Goal: Check status

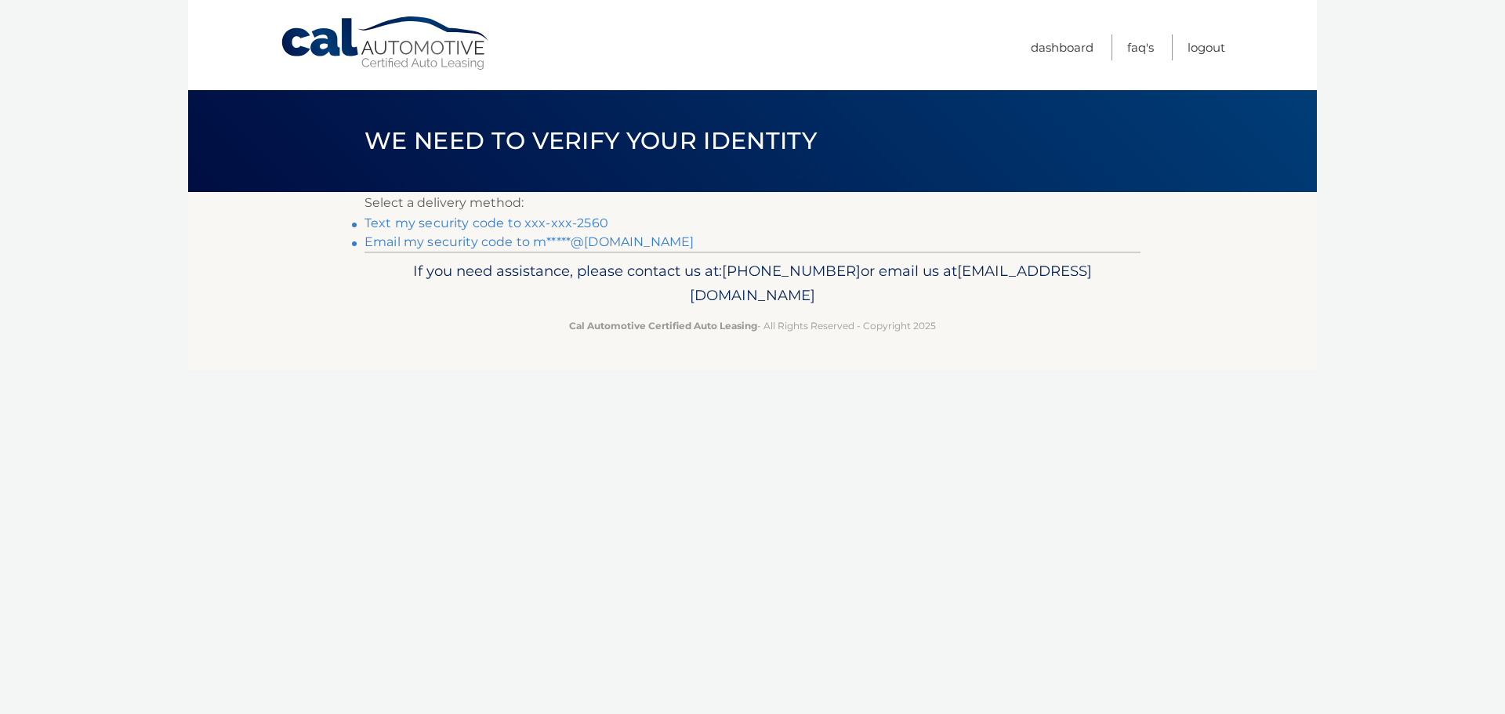
click at [560, 226] on link "Text my security code to xxx-xxx-2560" at bounding box center [486, 222] width 244 height 15
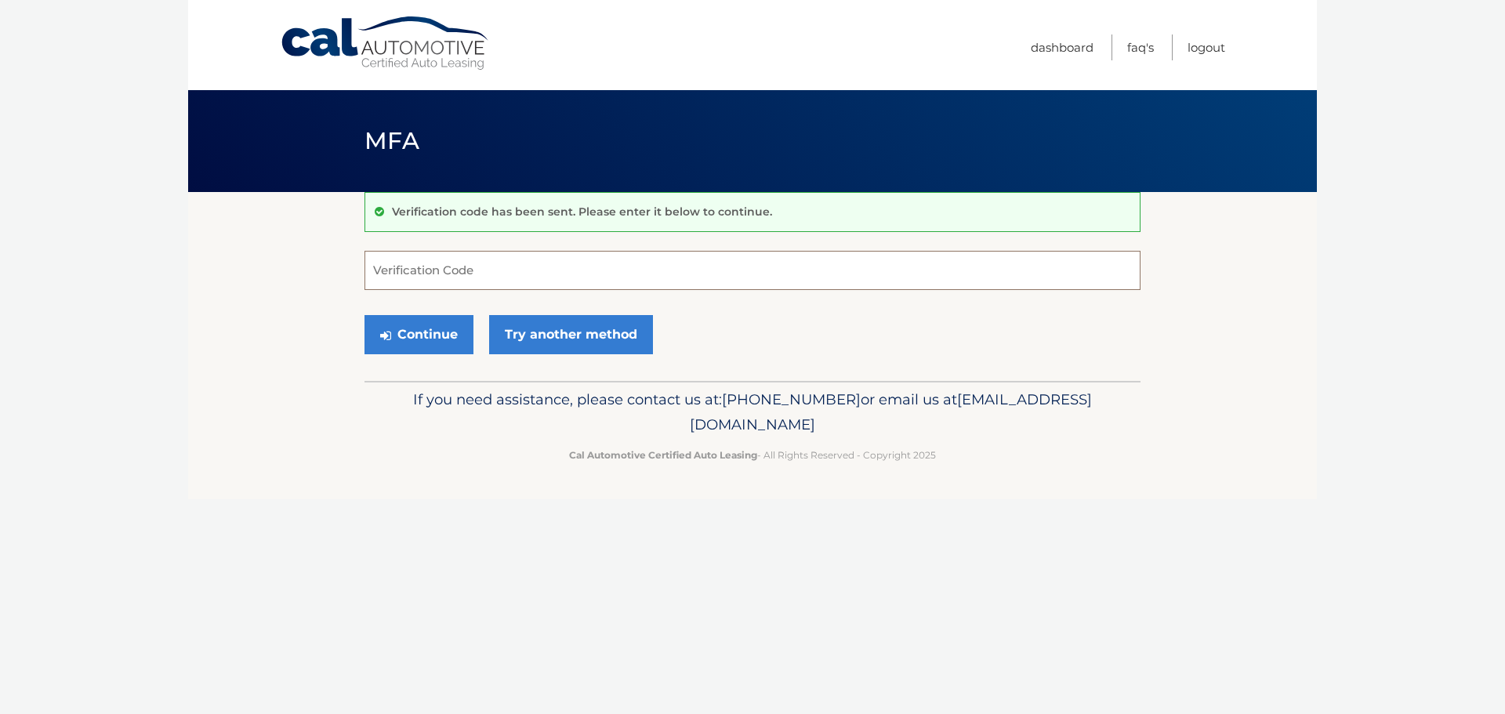
click at [580, 274] on input "Verification Code" at bounding box center [752, 270] width 776 height 39
type input "898402"
click at [430, 342] on button "Continue" at bounding box center [418, 334] width 109 height 39
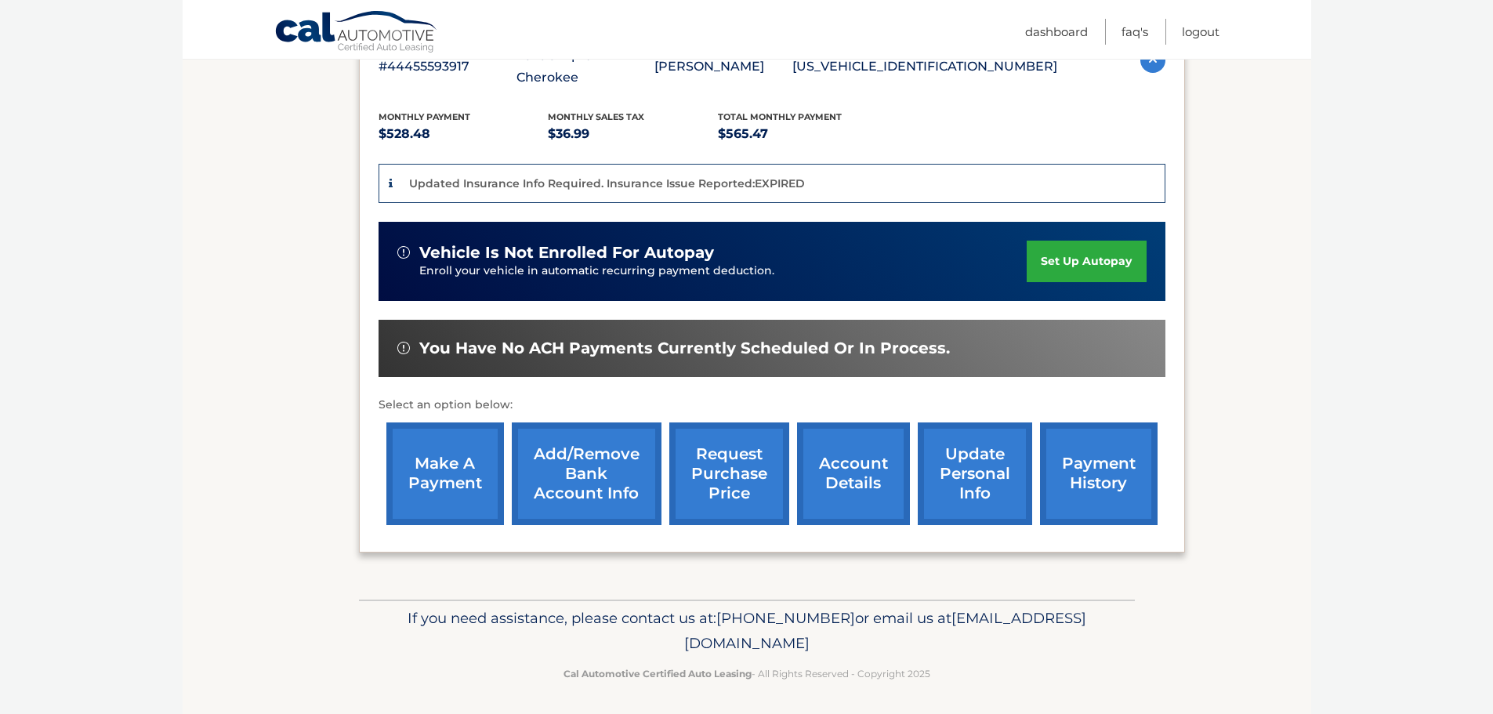
scroll to position [317, 0]
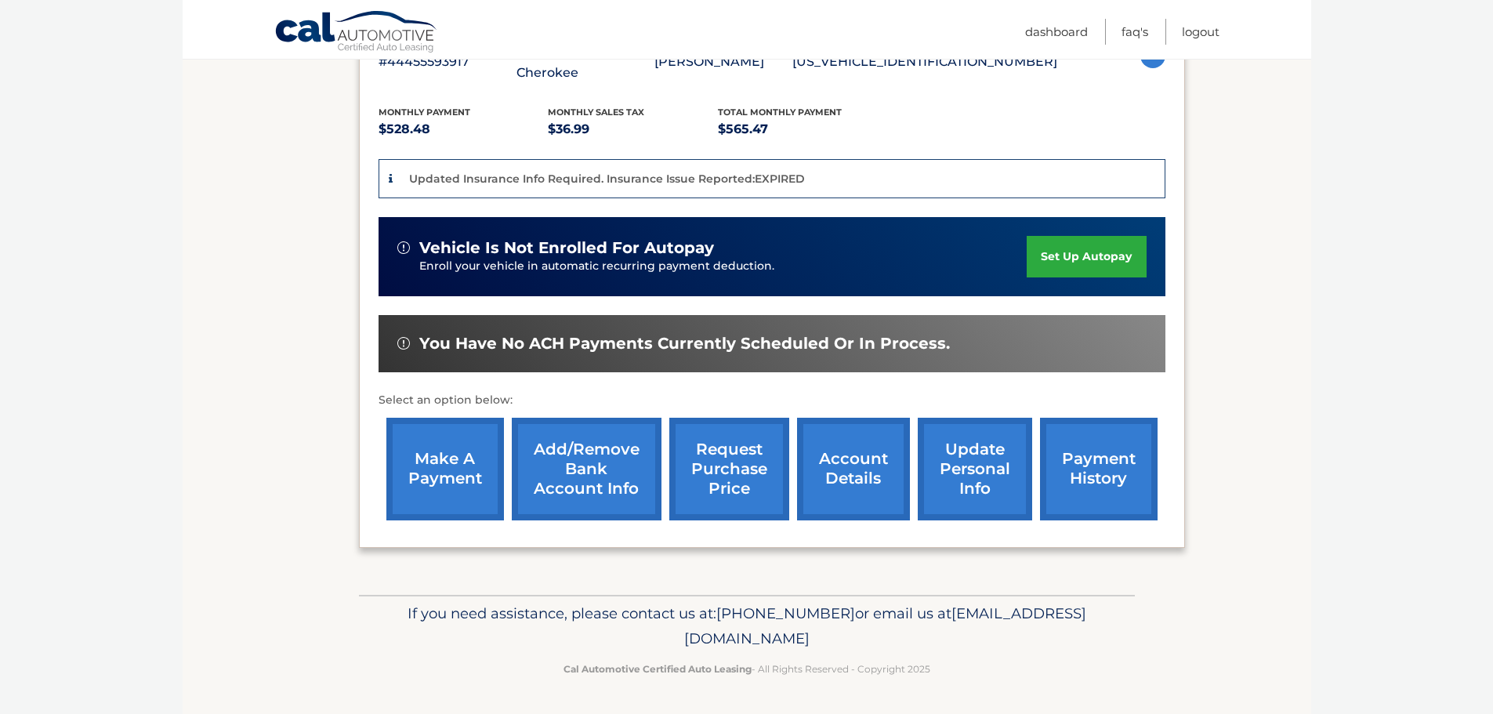
click at [824, 475] on link "account details" at bounding box center [853, 469] width 113 height 103
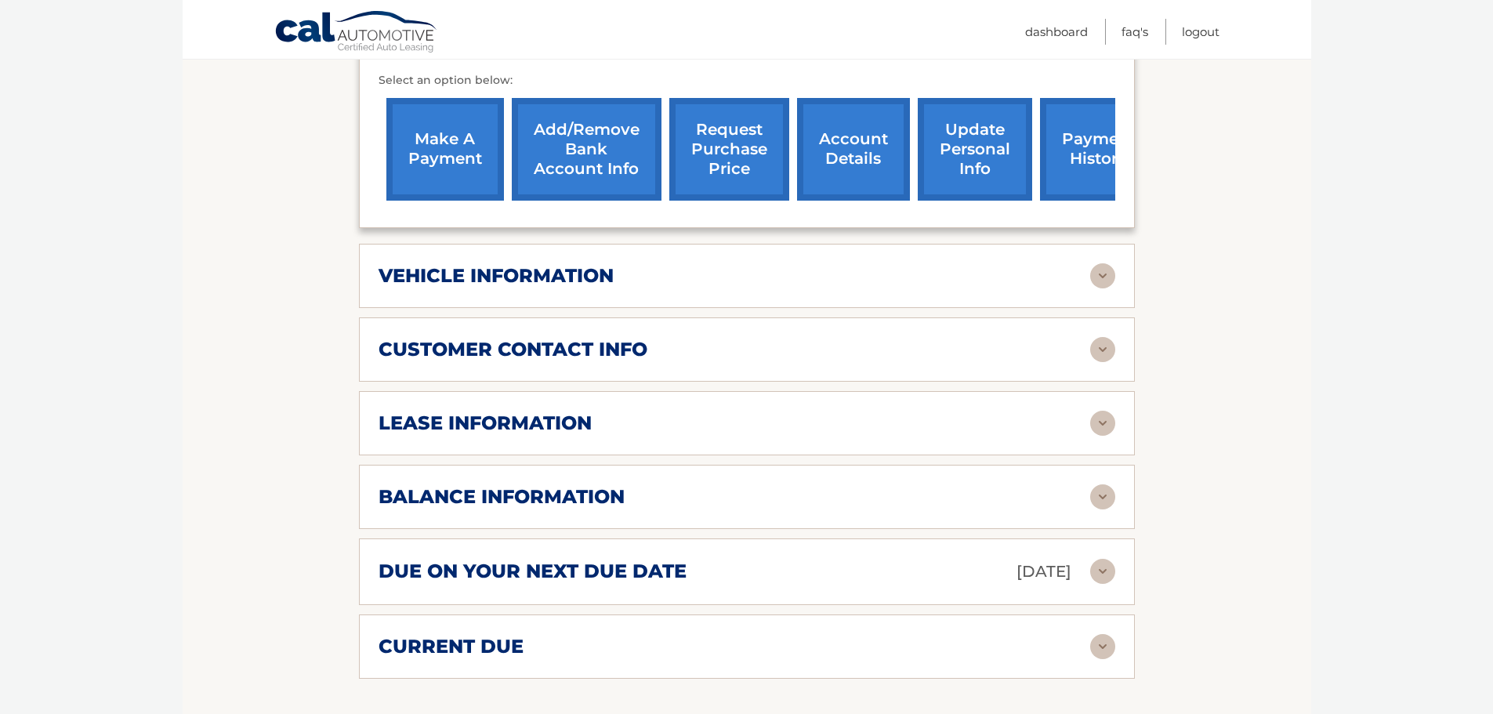
scroll to position [627, 0]
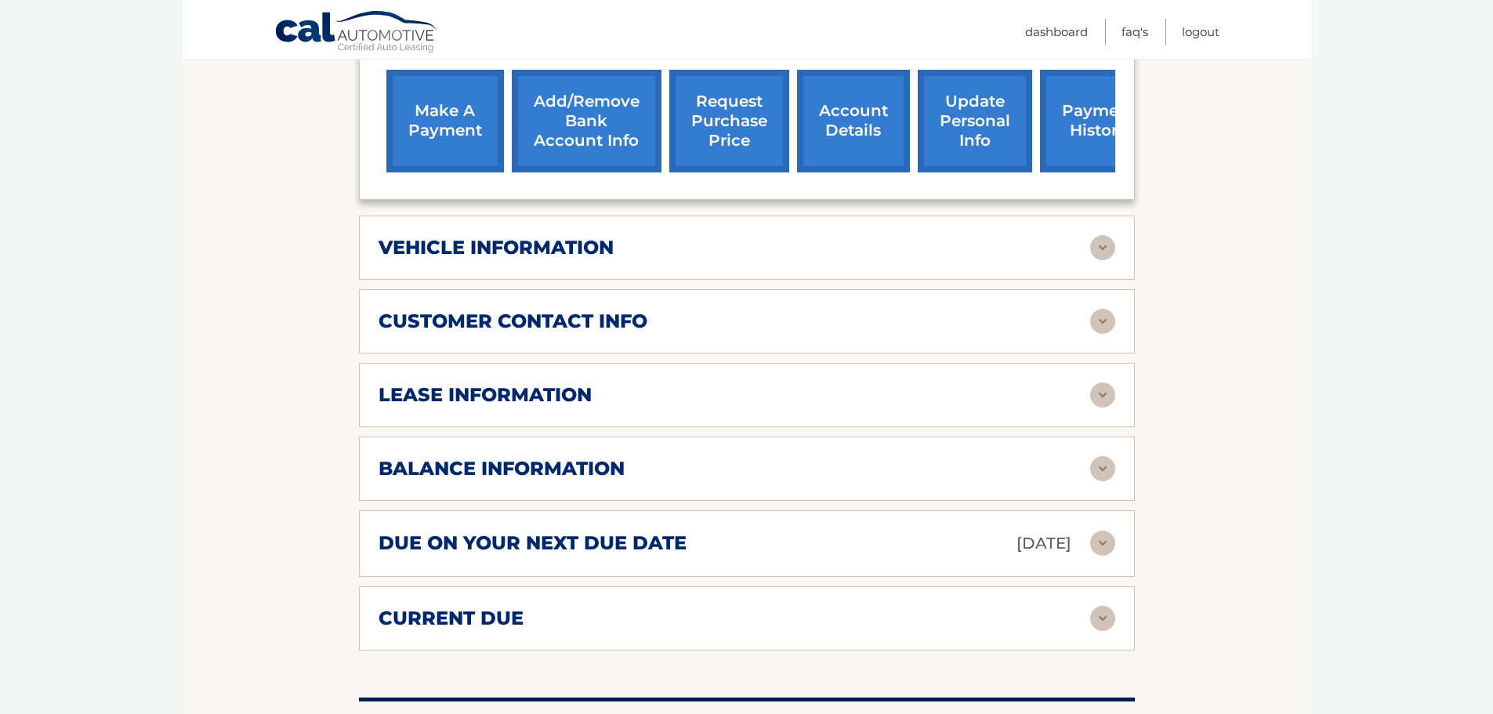
click at [607, 402] on div "lease information" at bounding box center [734, 395] width 712 height 24
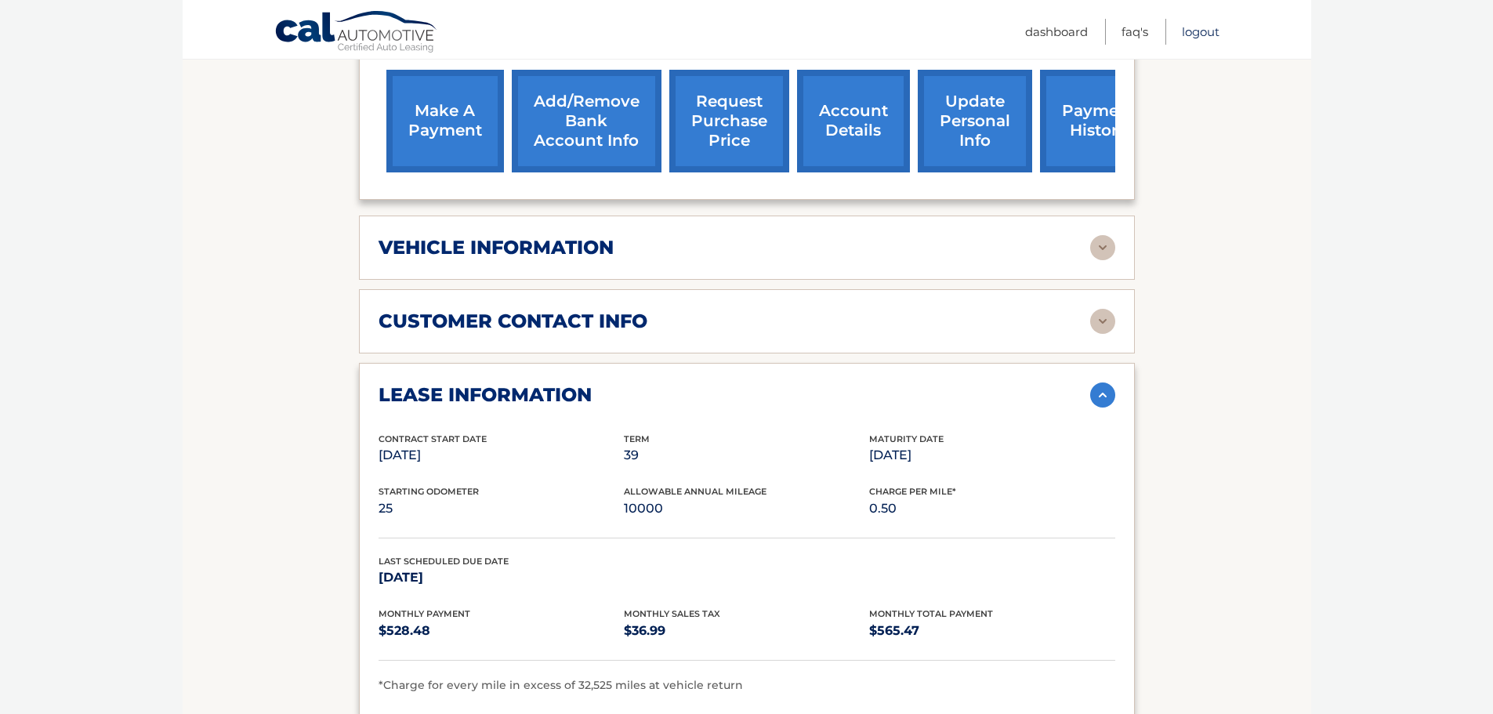
click at [1197, 36] on link "Logout" at bounding box center [1201, 32] width 38 height 26
